Goal: Information Seeking & Learning: Learn about a topic

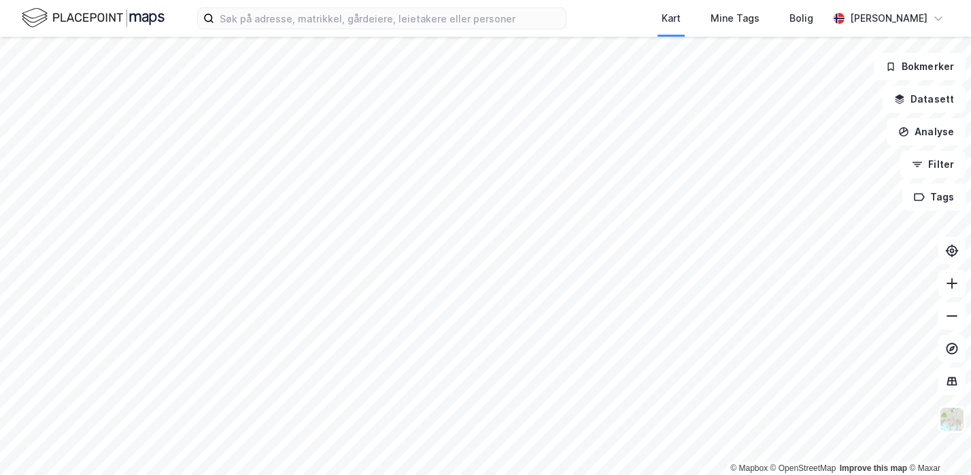
click at [665, 0] on html "Kart Mine Tags Bolig Dag-Jørgen Saltnes © Mapbox © OpenStreetMap Improve this m…" at bounding box center [485, 237] width 971 height 475
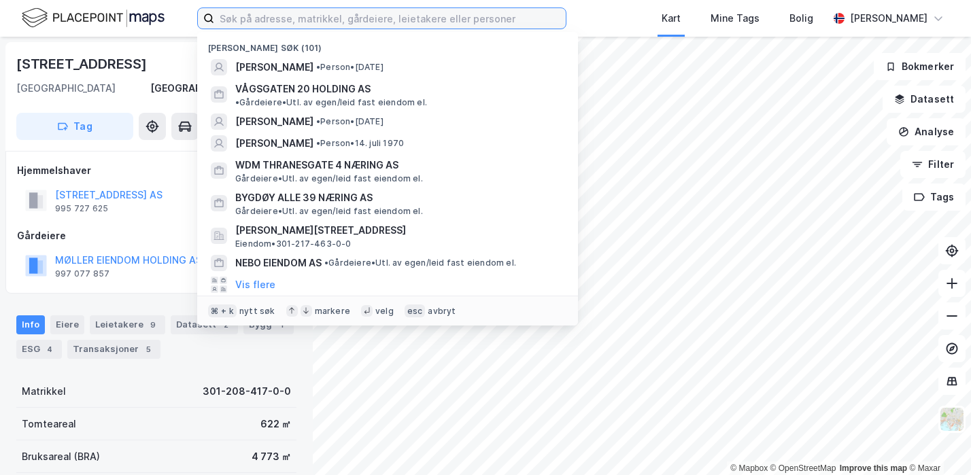
click at [274, 20] on input at bounding box center [390, 18] width 352 height 20
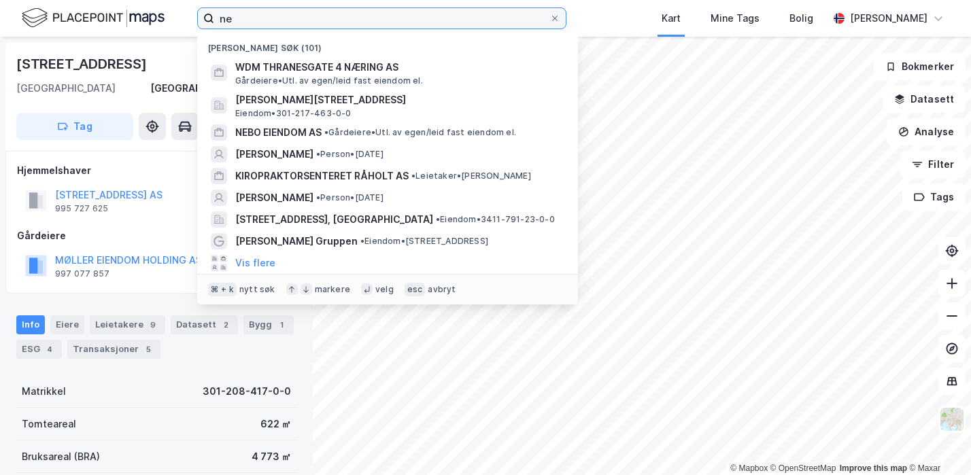
type input "n"
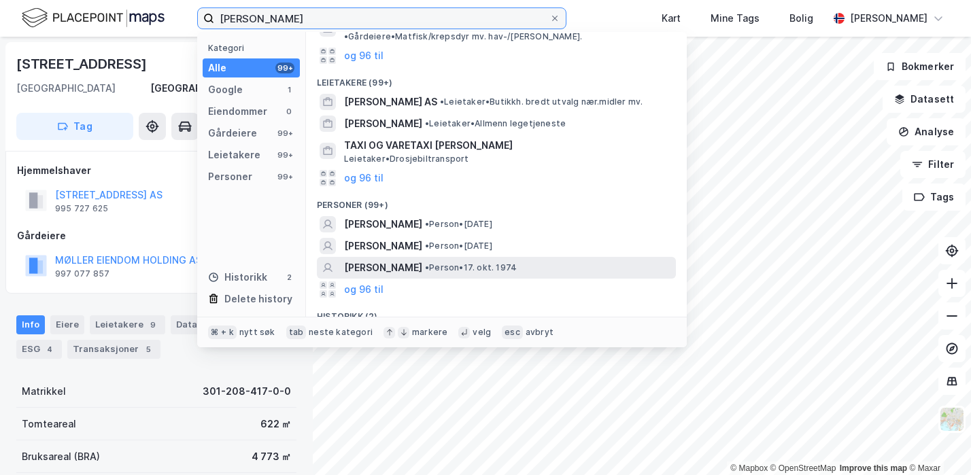
scroll to position [140, 0]
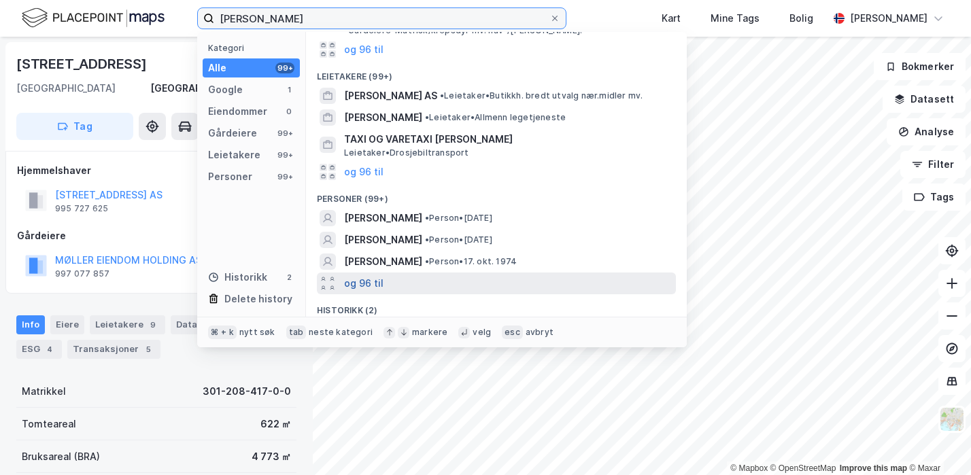
type input "christian haugland"
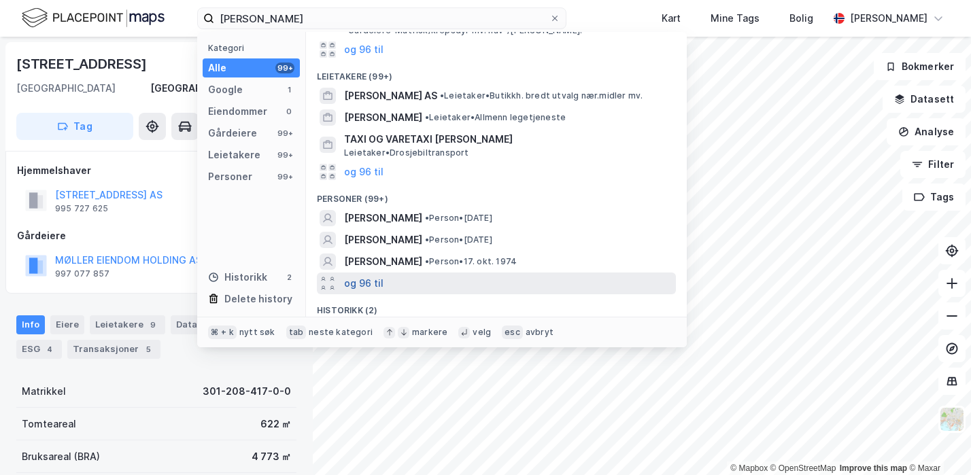
click at [365, 275] on button "og 96 til" at bounding box center [363, 283] width 39 height 16
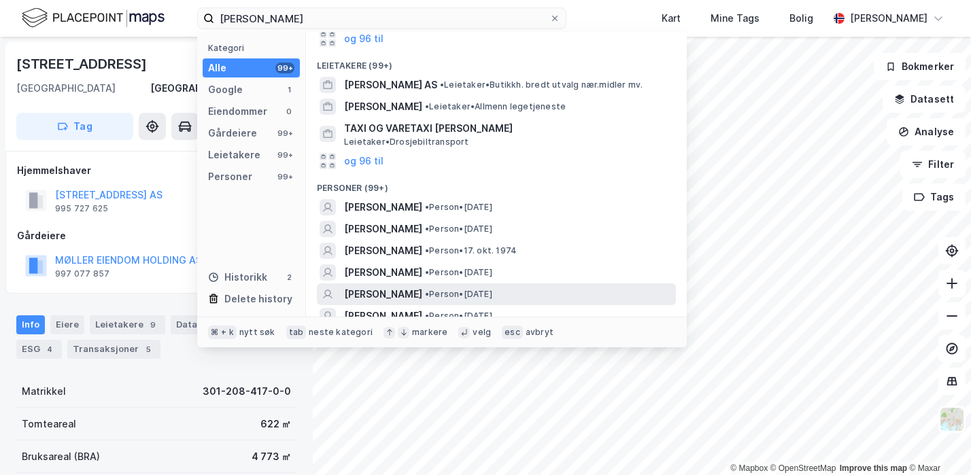
scroll to position [152, 0]
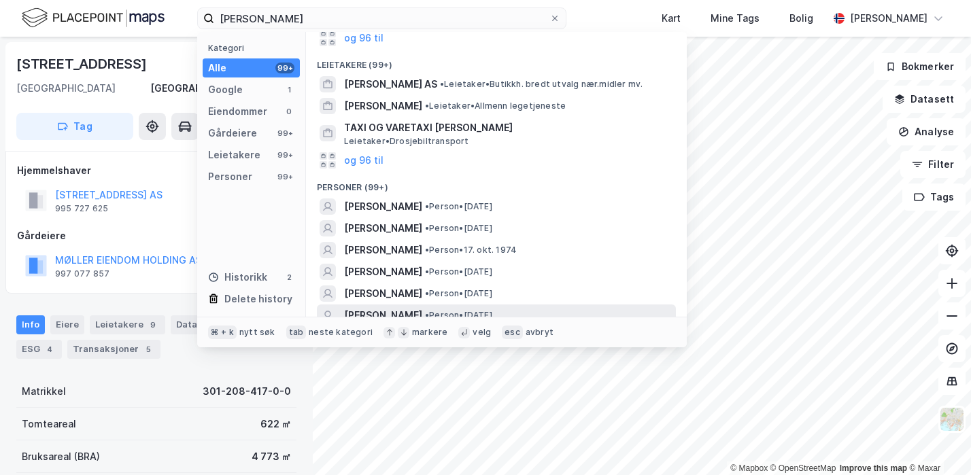
click at [403, 307] on span "[PERSON_NAME]" at bounding box center [383, 315] width 78 height 16
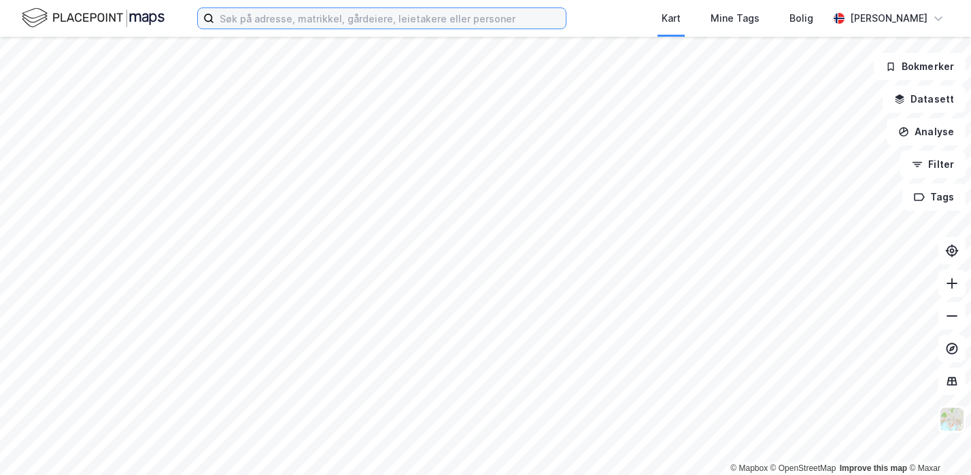
click at [278, 24] on input at bounding box center [390, 18] width 352 height 20
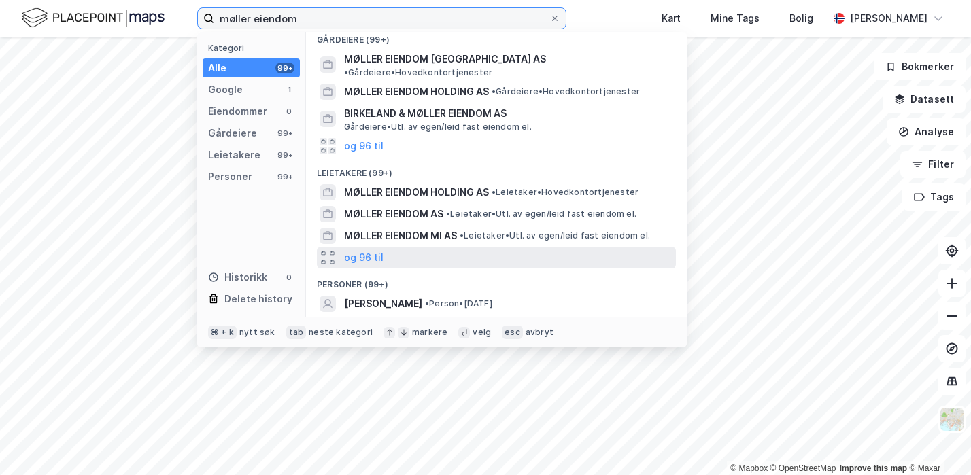
scroll to position [50, 0]
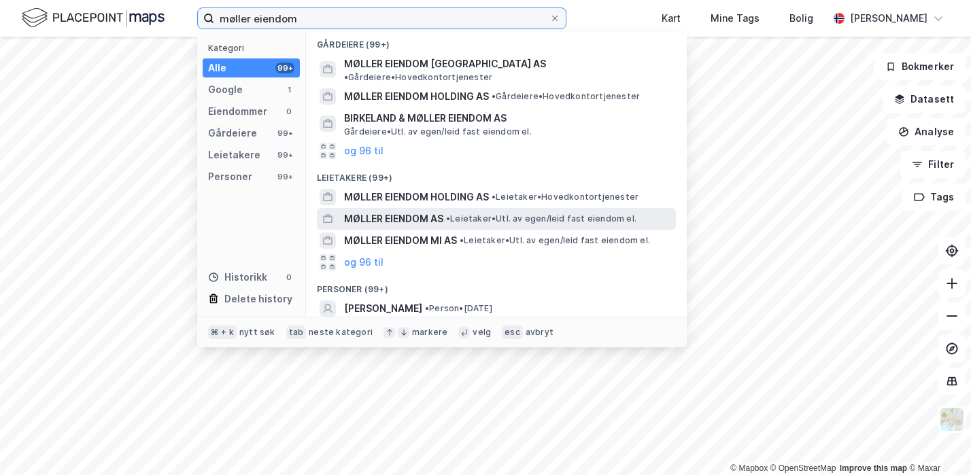
type input "møller eiendom"
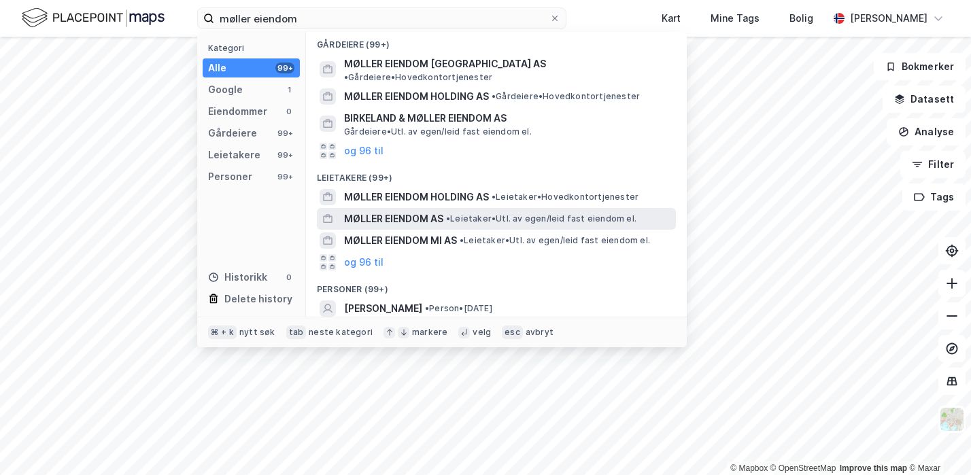
click at [407, 211] on span "MØLLER EIENDOM AS" at bounding box center [393, 219] width 99 height 16
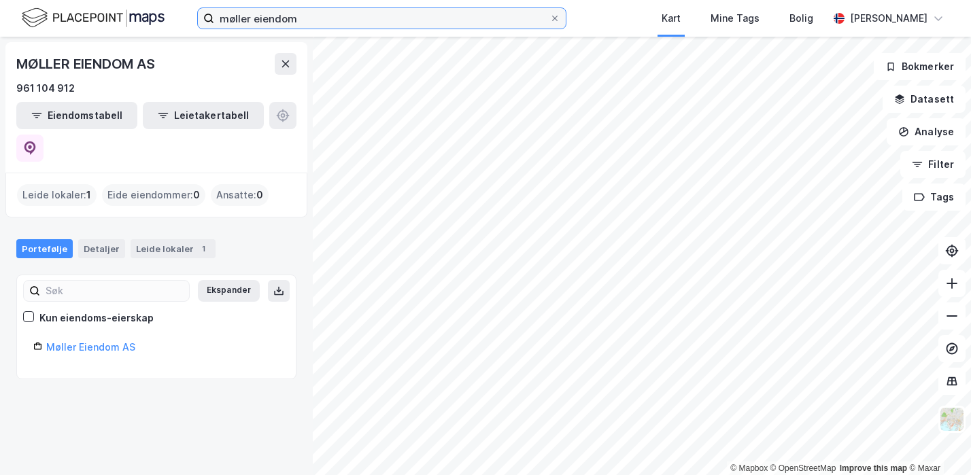
click at [311, 13] on input "møller eiendom" at bounding box center [381, 18] width 335 height 20
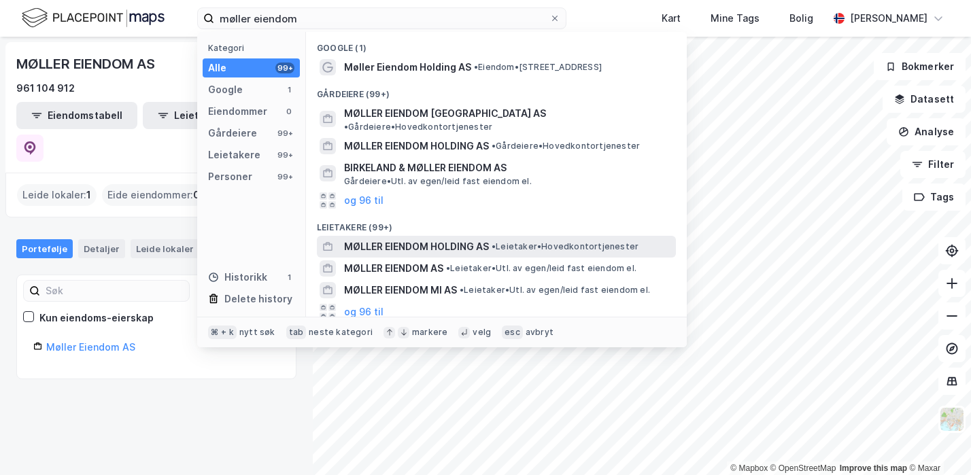
click at [371, 239] on span "MØLLER EIENDOM HOLDING AS" at bounding box center [416, 247] width 145 height 16
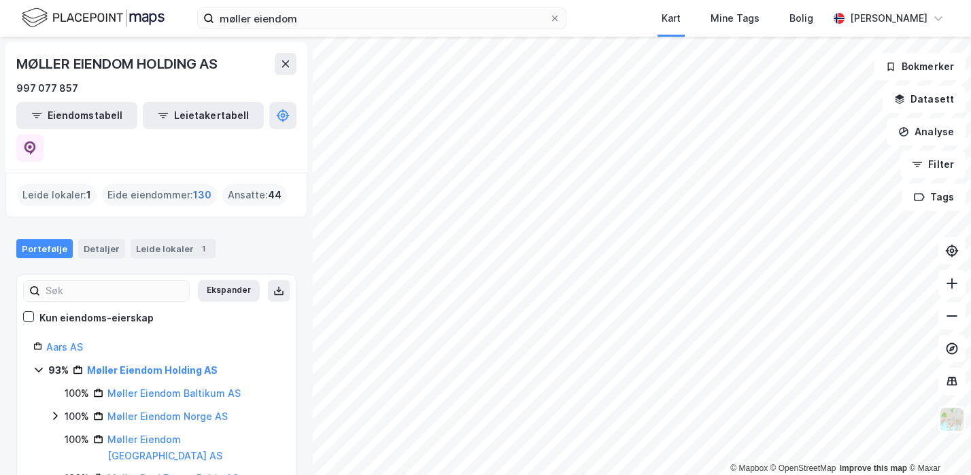
click at [205, 187] on span "130" at bounding box center [202, 195] width 18 height 16
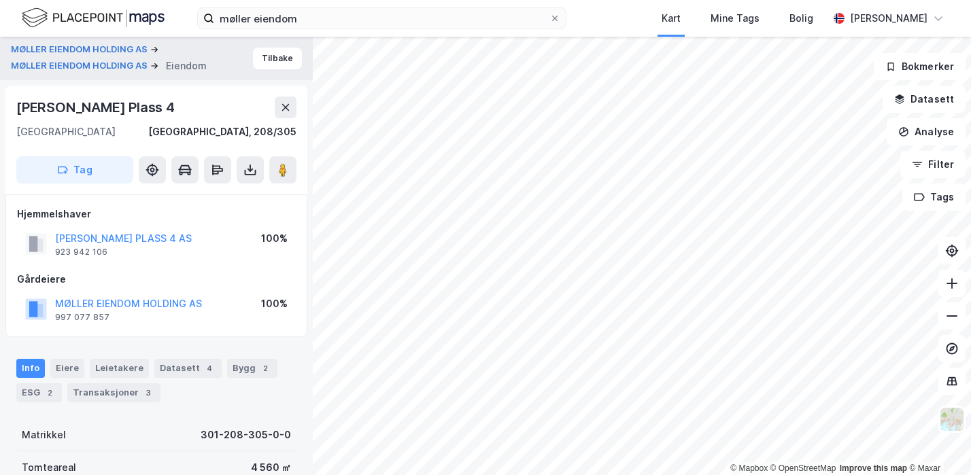
click at [112, 105] on div "[PERSON_NAME] Plass 4" at bounding box center [96, 108] width 161 height 22
copy div "[PERSON_NAME] Plass 4"
click at [120, 68] on button "MØLLER EIENDOM HOLDING AS" at bounding box center [80, 66] width 139 height 14
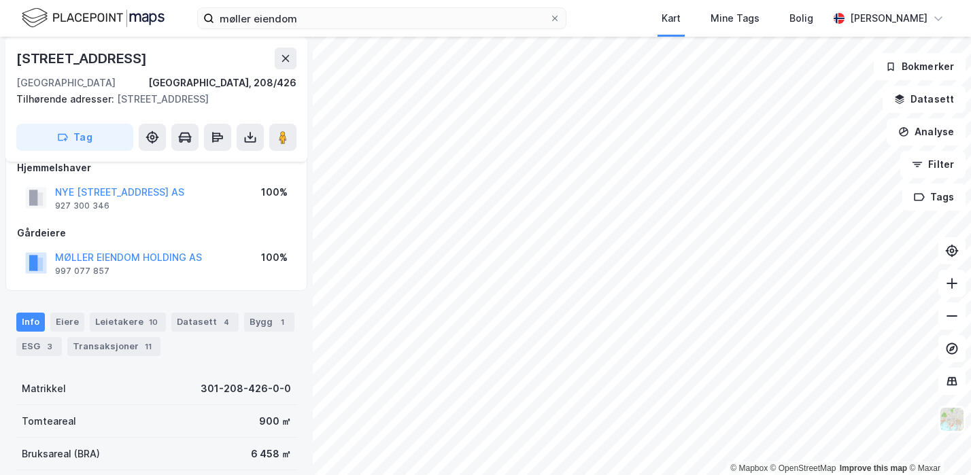
scroll to position [75, 0]
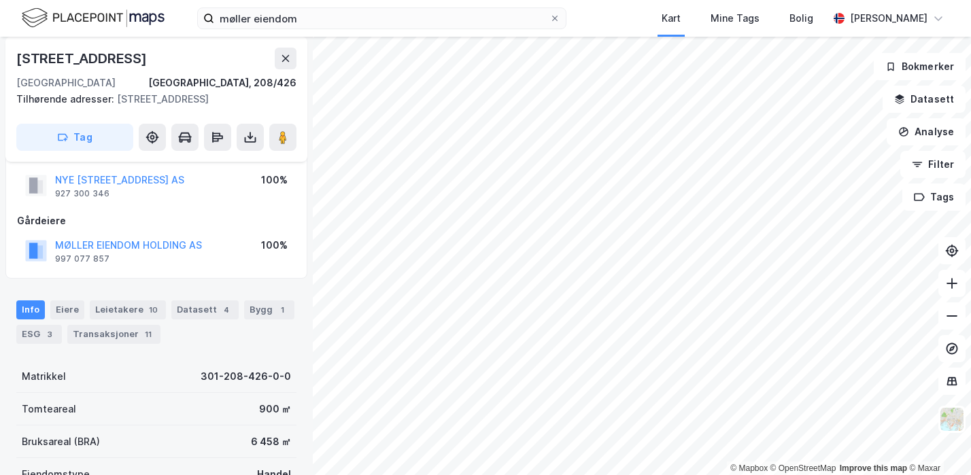
scroll to position [75, 0]
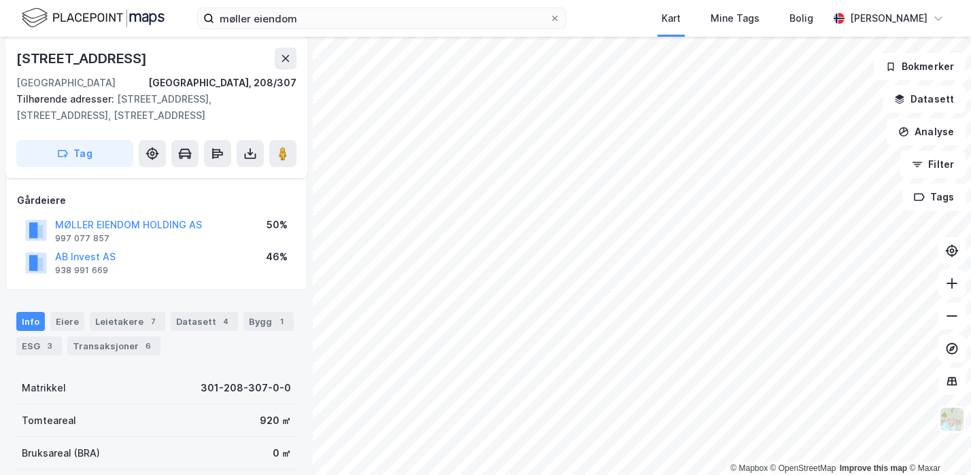
scroll to position [60, 0]
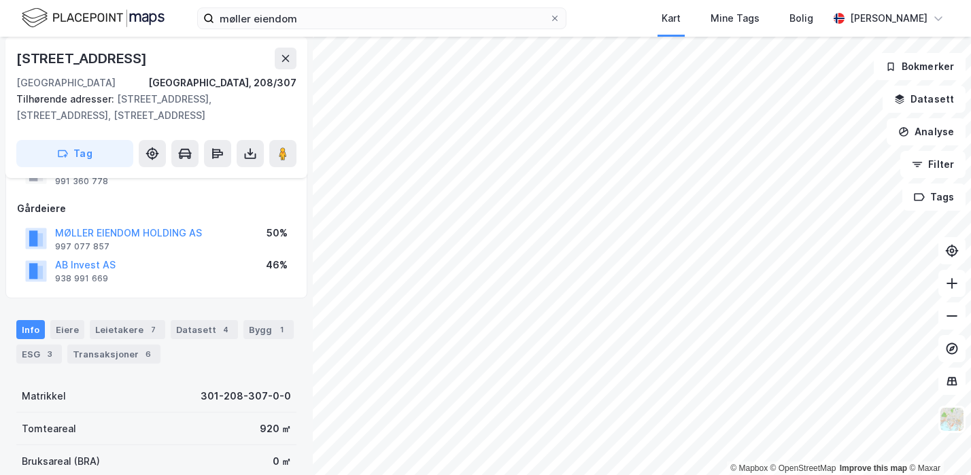
scroll to position [60, 0]
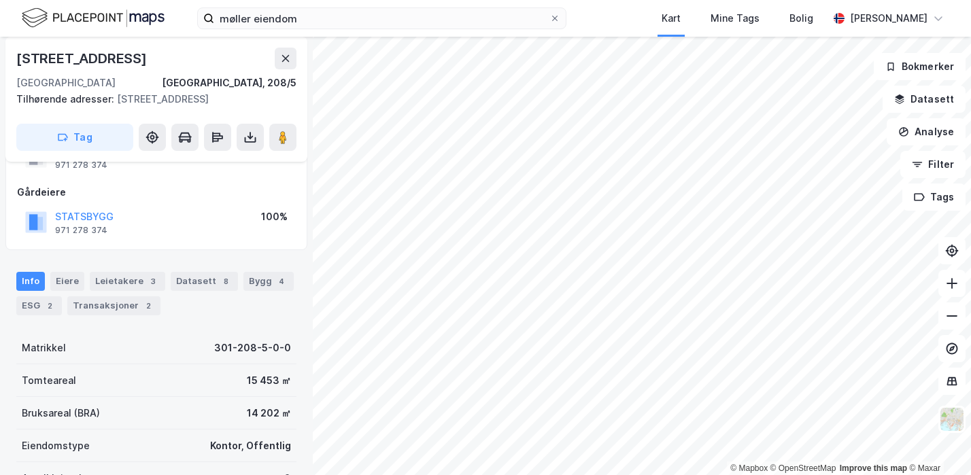
scroll to position [60, 0]
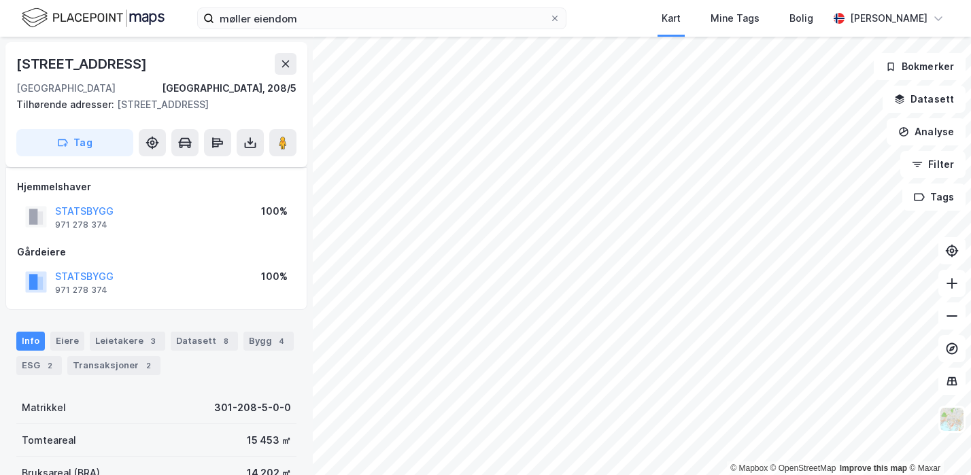
scroll to position [60, 0]
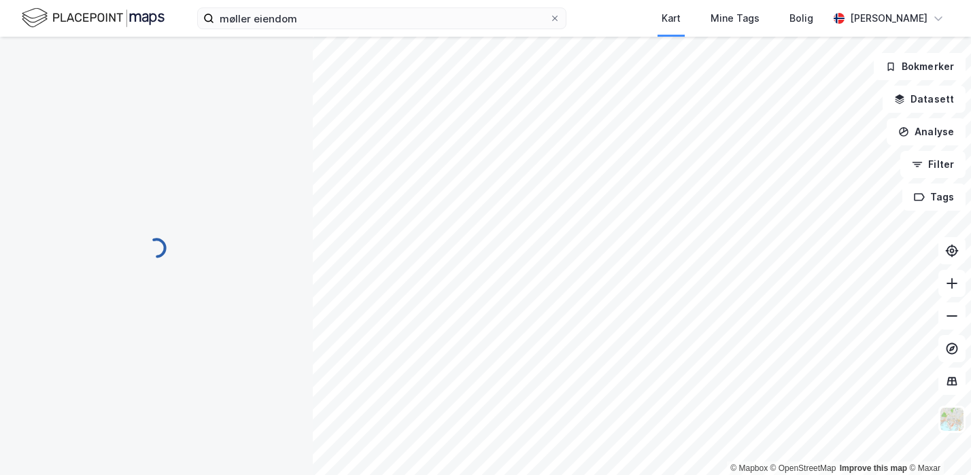
scroll to position [60, 0]
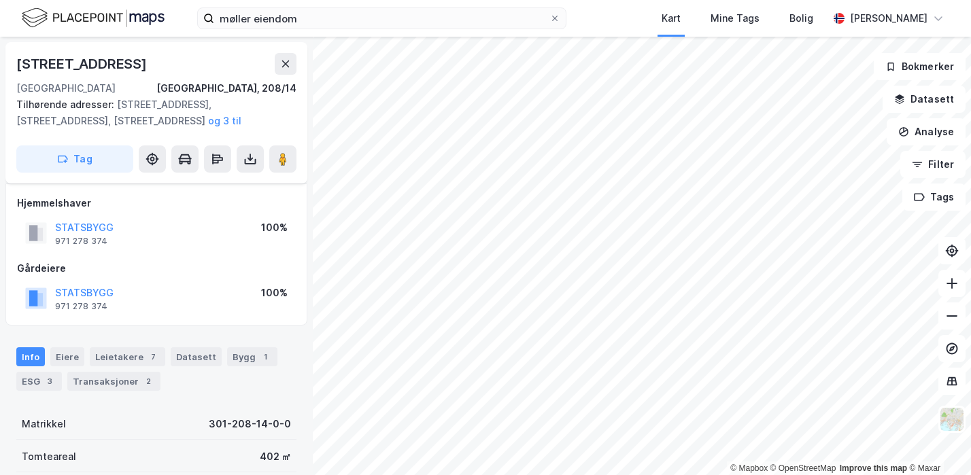
scroll to position [60, 0]
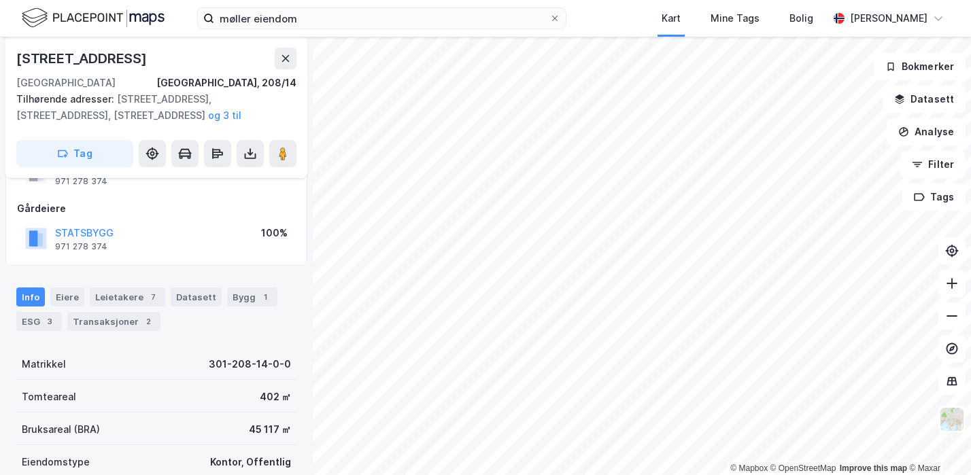
scroll to position [60, 0]
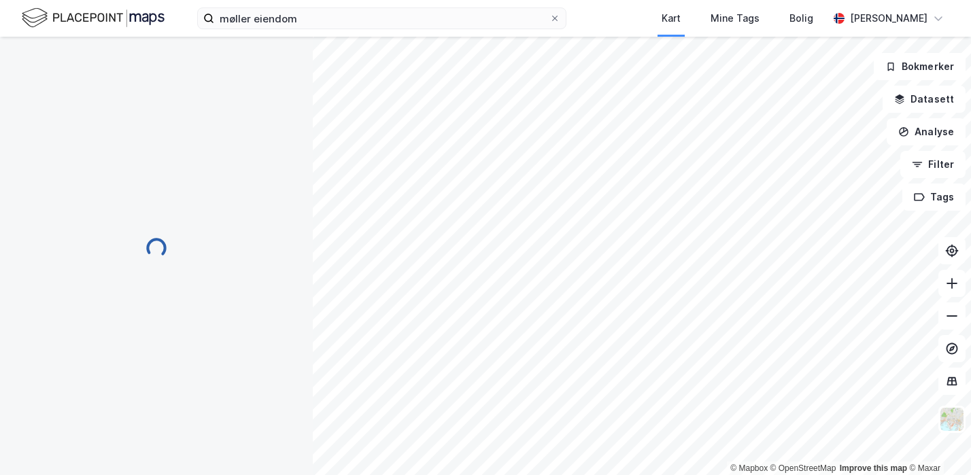
scroll to position [60, 0]
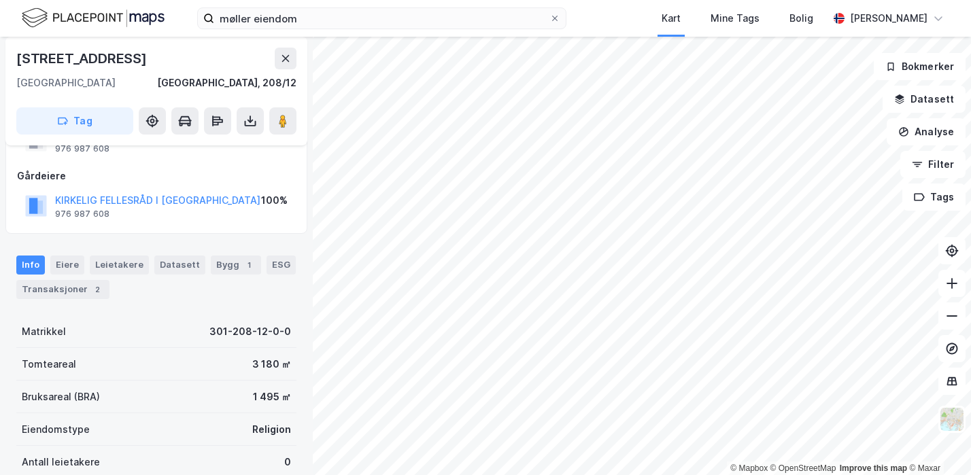
scroll to position [60, 0]
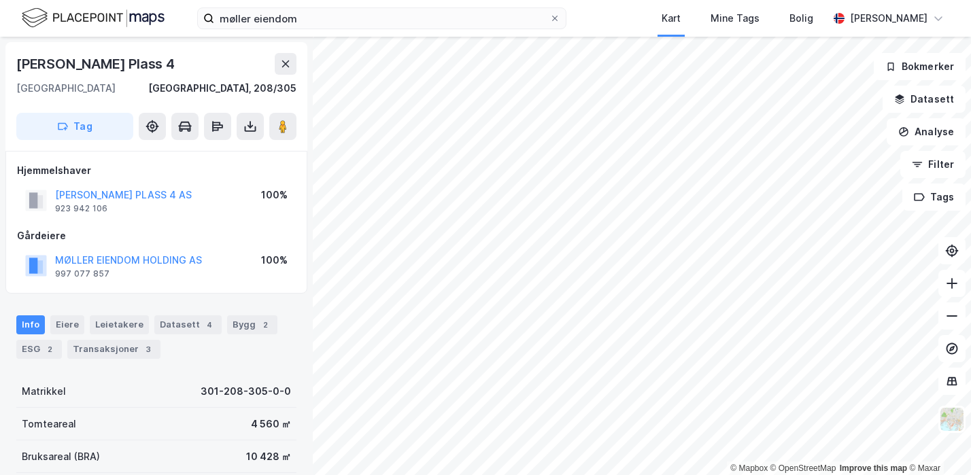
click at [163, 62] on div "[PERSON_NAME] Plass 4" at bounding box center [96, 64] width 161 height 22
copy div "[PERSON_NAME] Plass 4"
